Goal: Communication & Community: Answer question/provide support

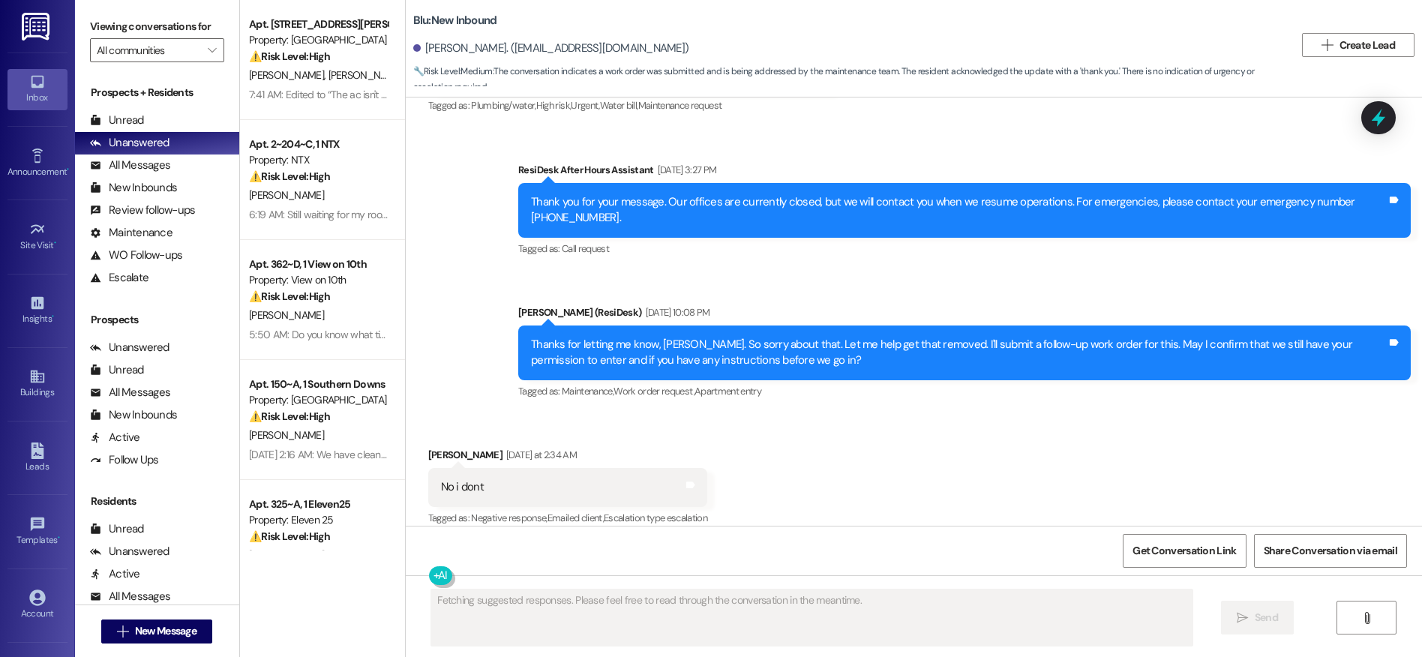
scroll to position [5851, 0]
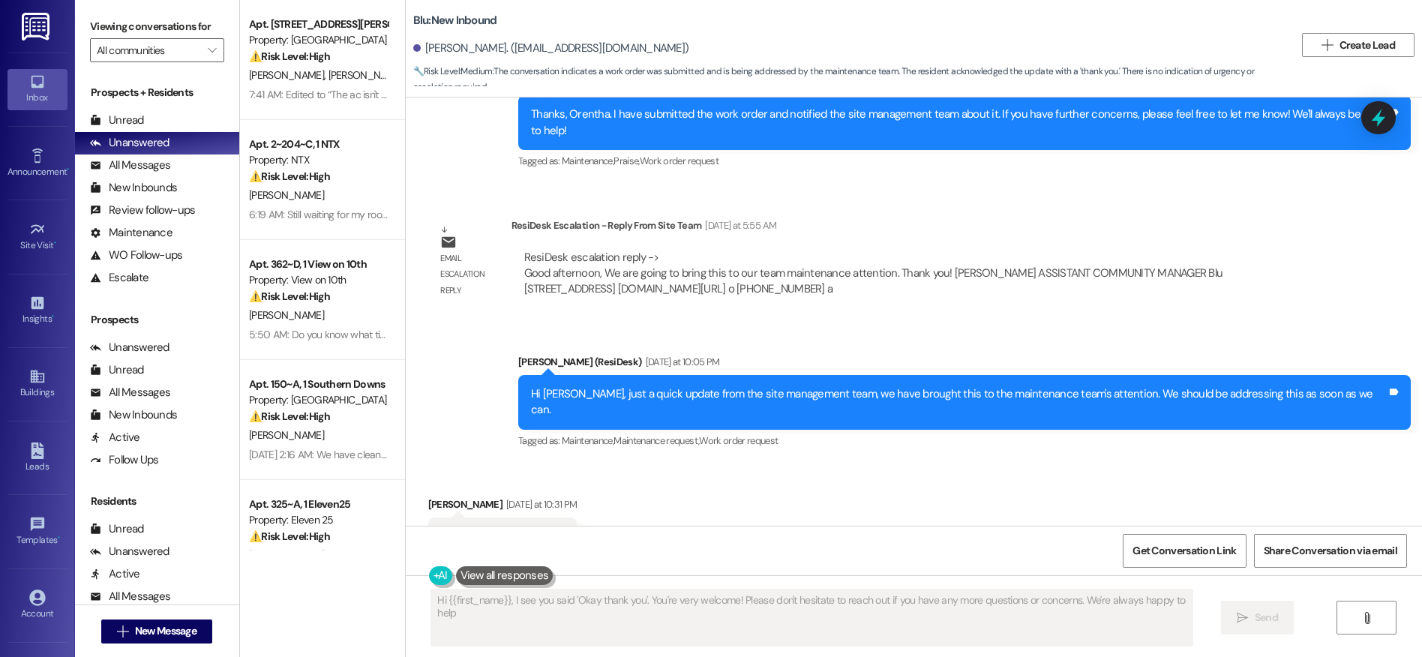
type textarea "Hi {{first_name}}, I see you said 'Okay thank you'. You're very welcome! Please…"
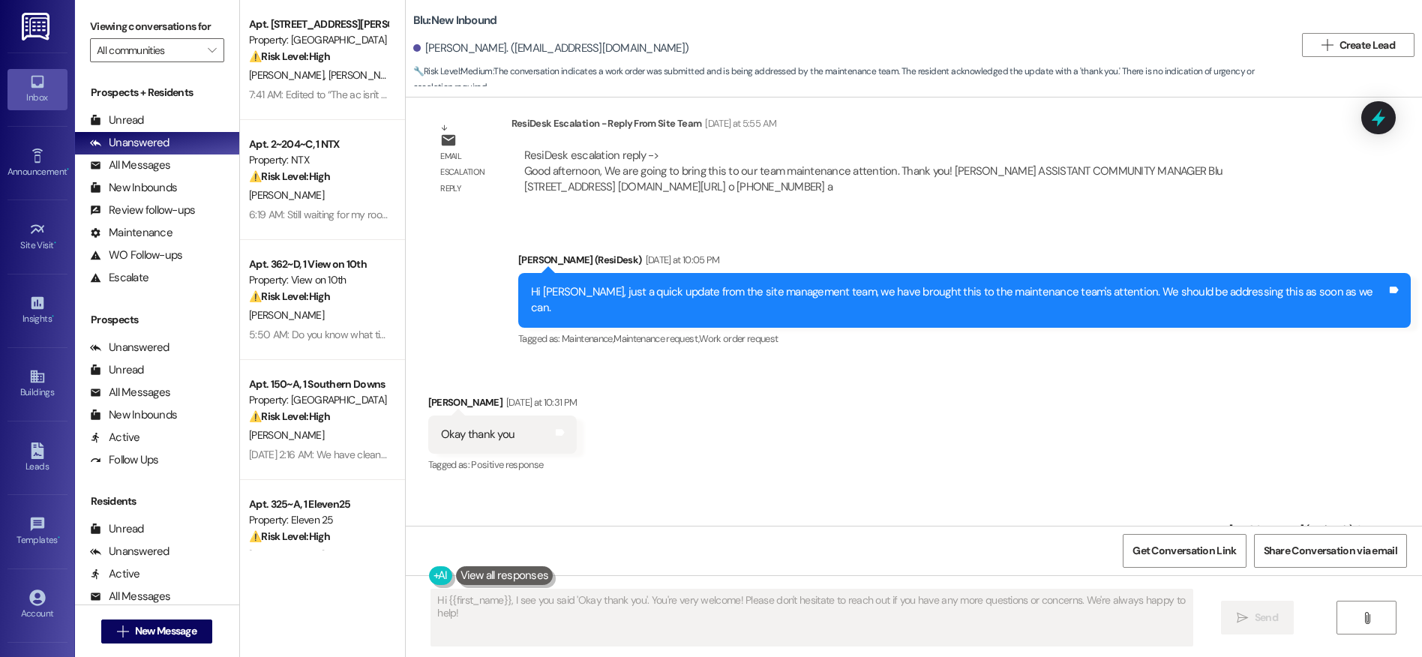
scroll to position [5949, 0]
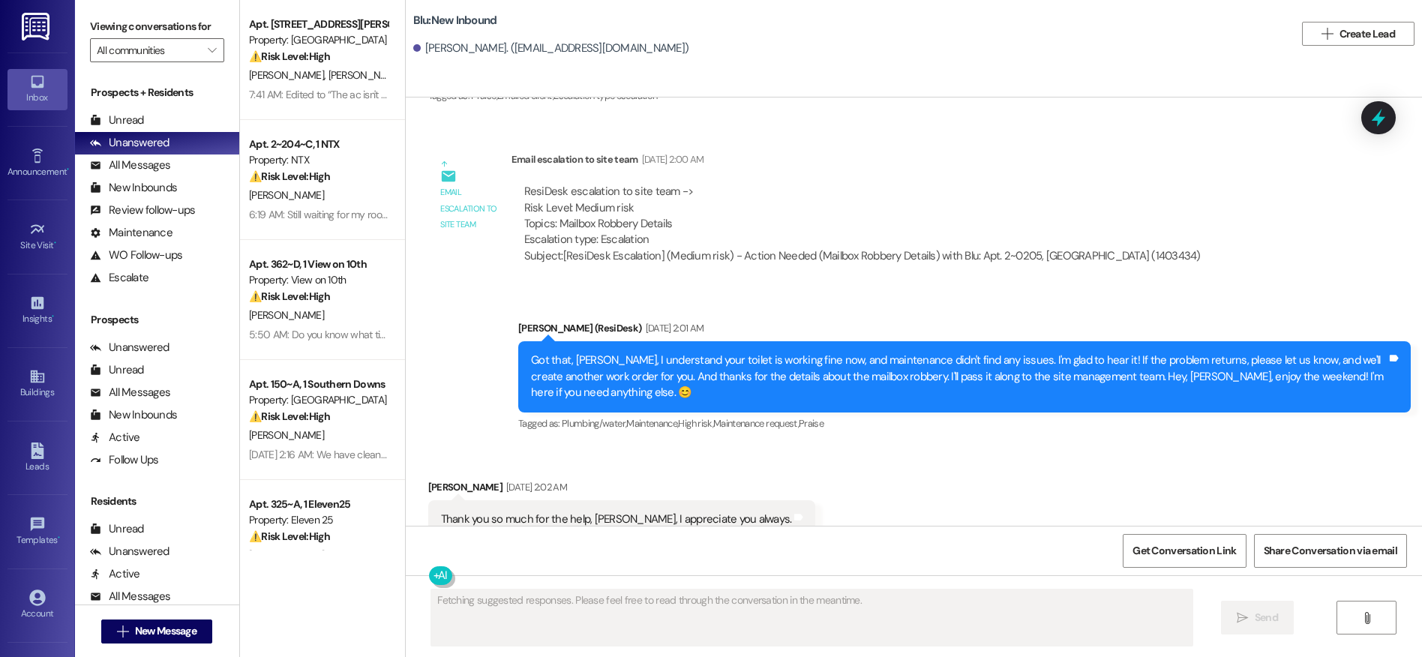
scroll to position [12221, 0]
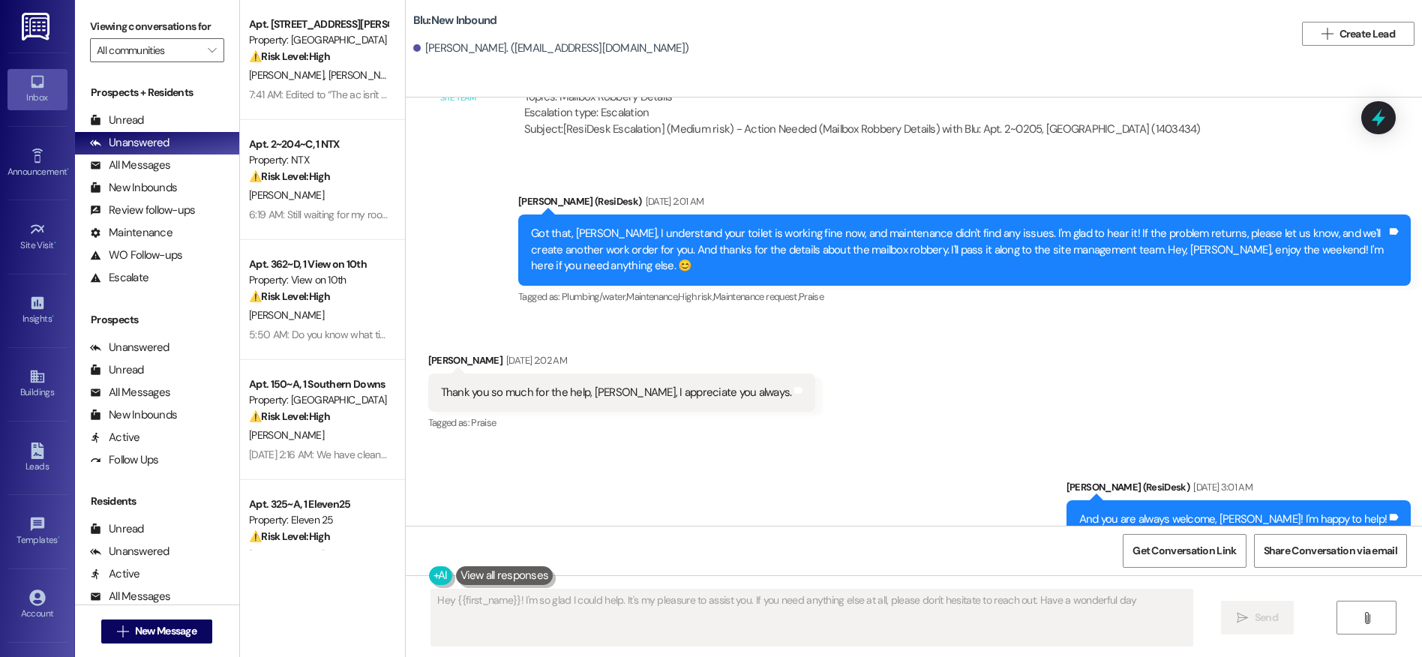
type textarea "Hey {{first_name}}! I'm so glad I could help. It's my pleasure to assist you. I…"
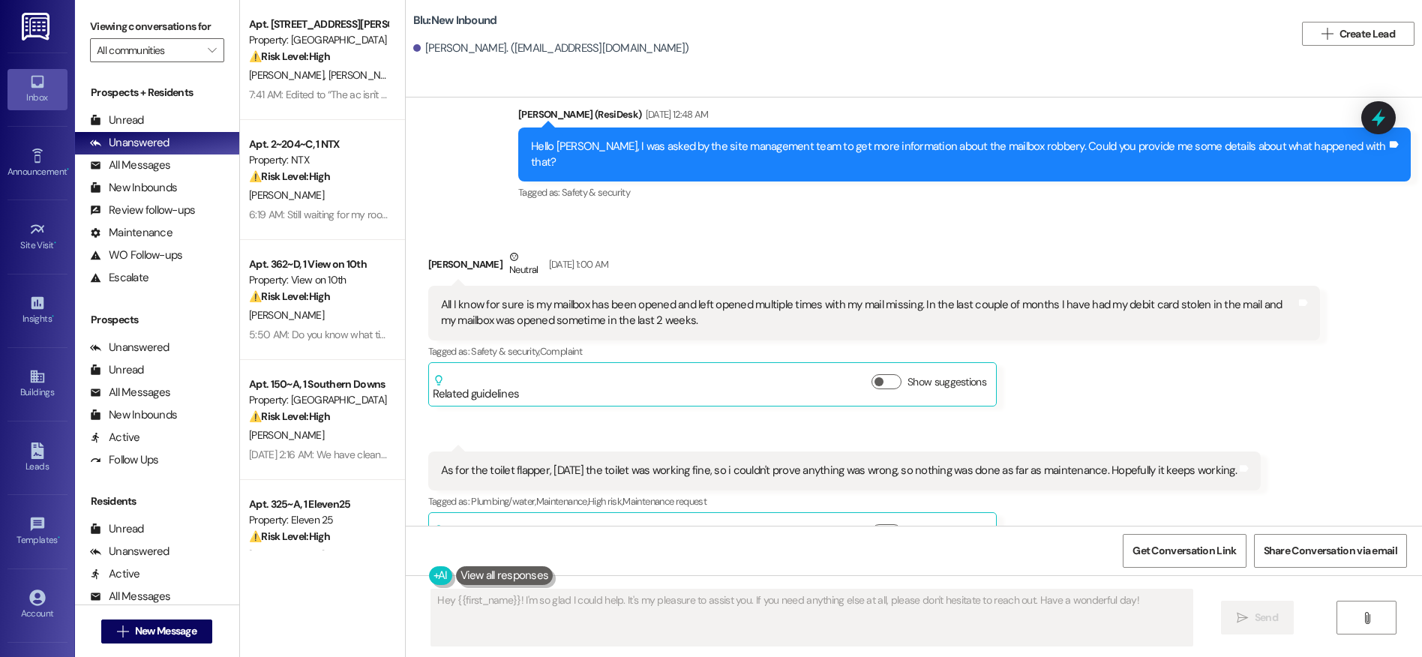
scroll to position [11291, 0]
